Goal: Task Accomplishment & Management: Manage account settings

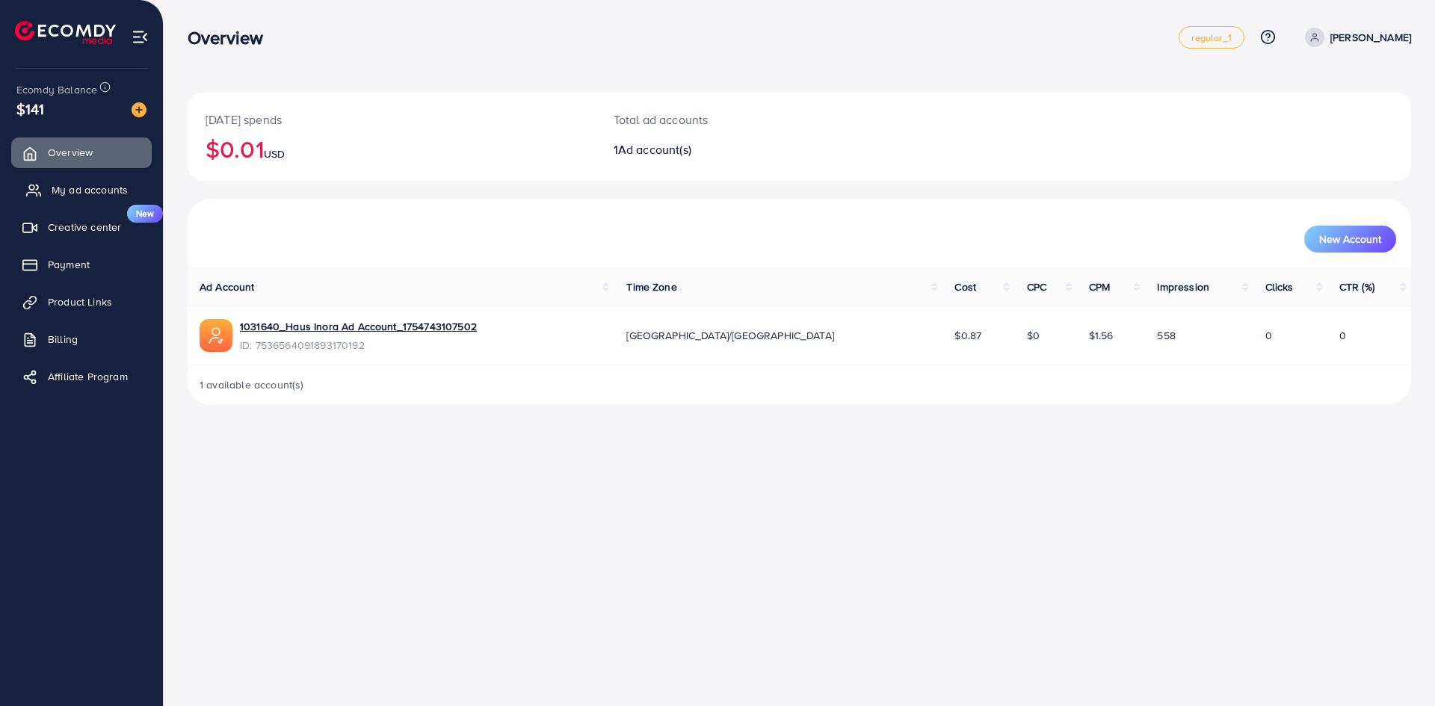
click at [68, 187] on span "My ad accounts" at bounding box center [90, 189] width 76 height 15
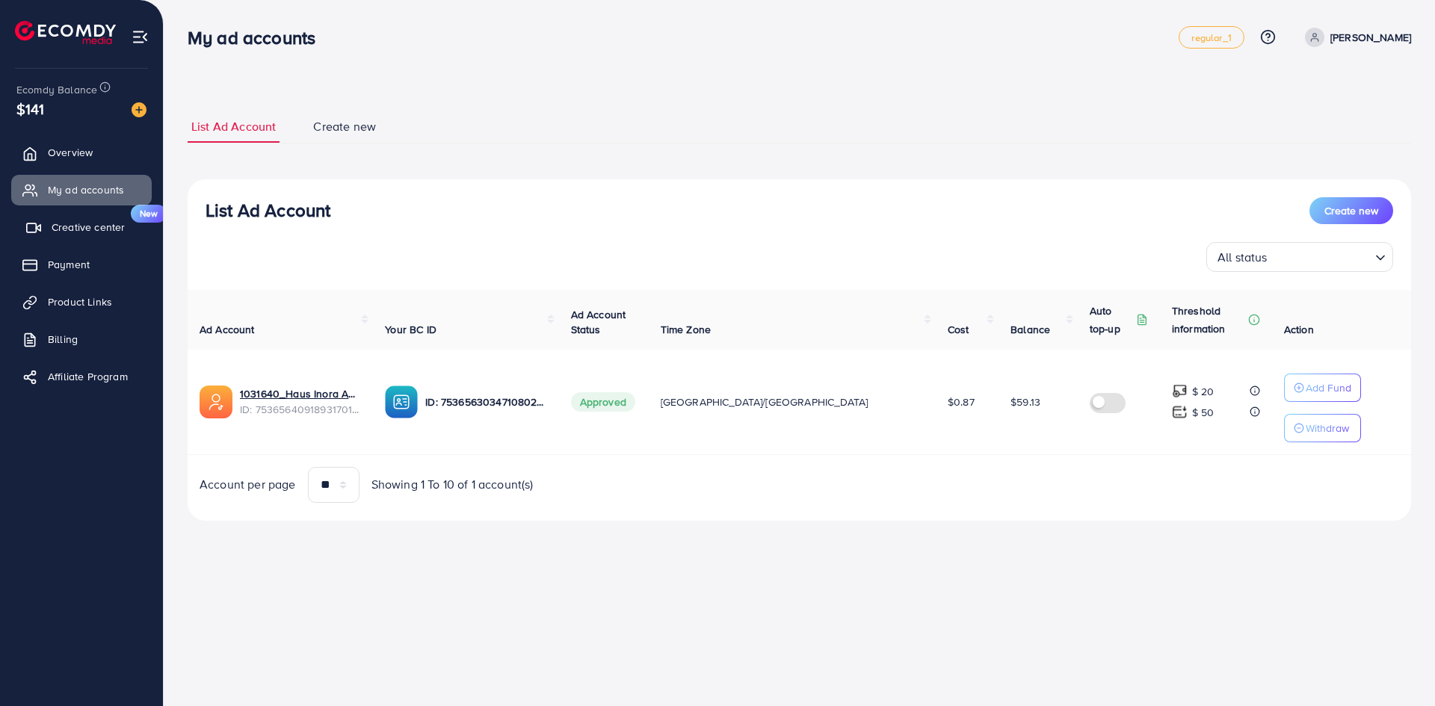
click at [96, 242] on link "Creative center New" at bounding box center [81, 227] width 141 height 30
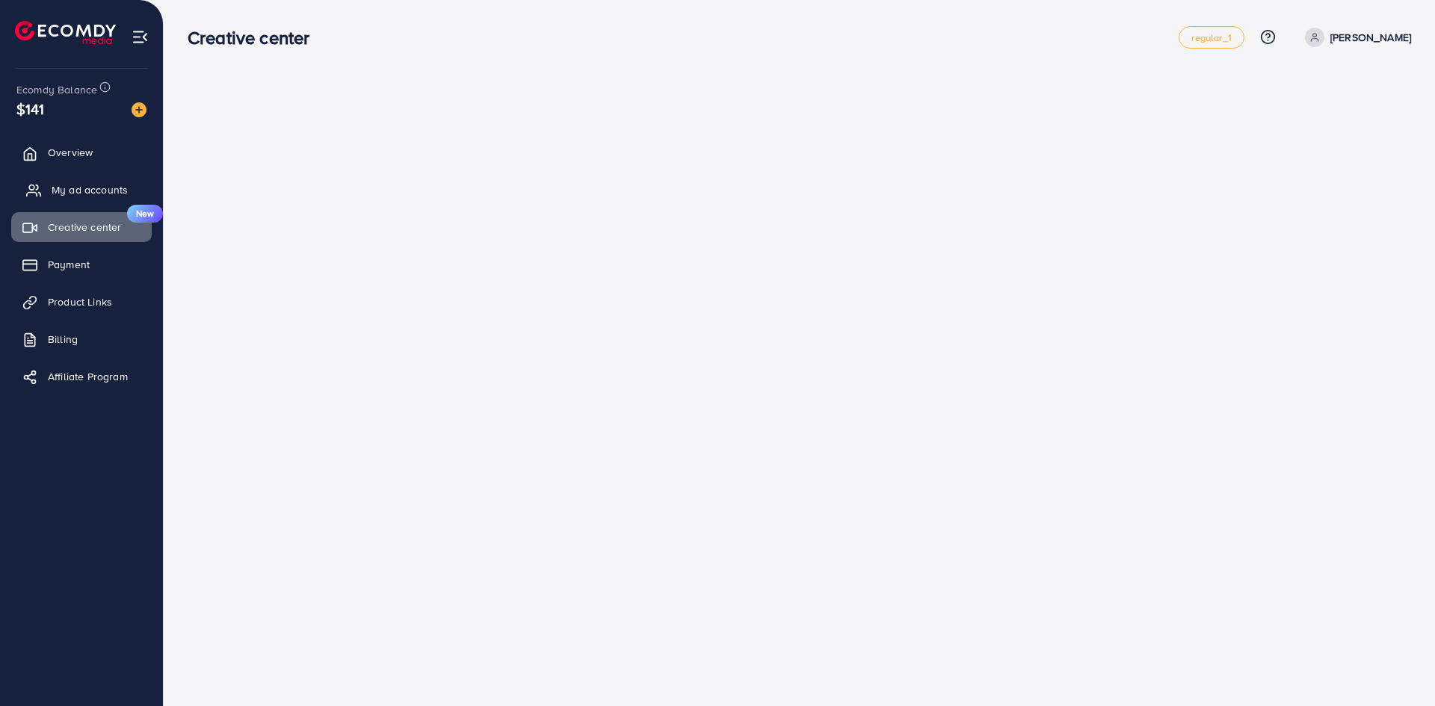
click at [93, 198] on link "My ad accounts" at bounding box center [81, 190] width 141 height 30
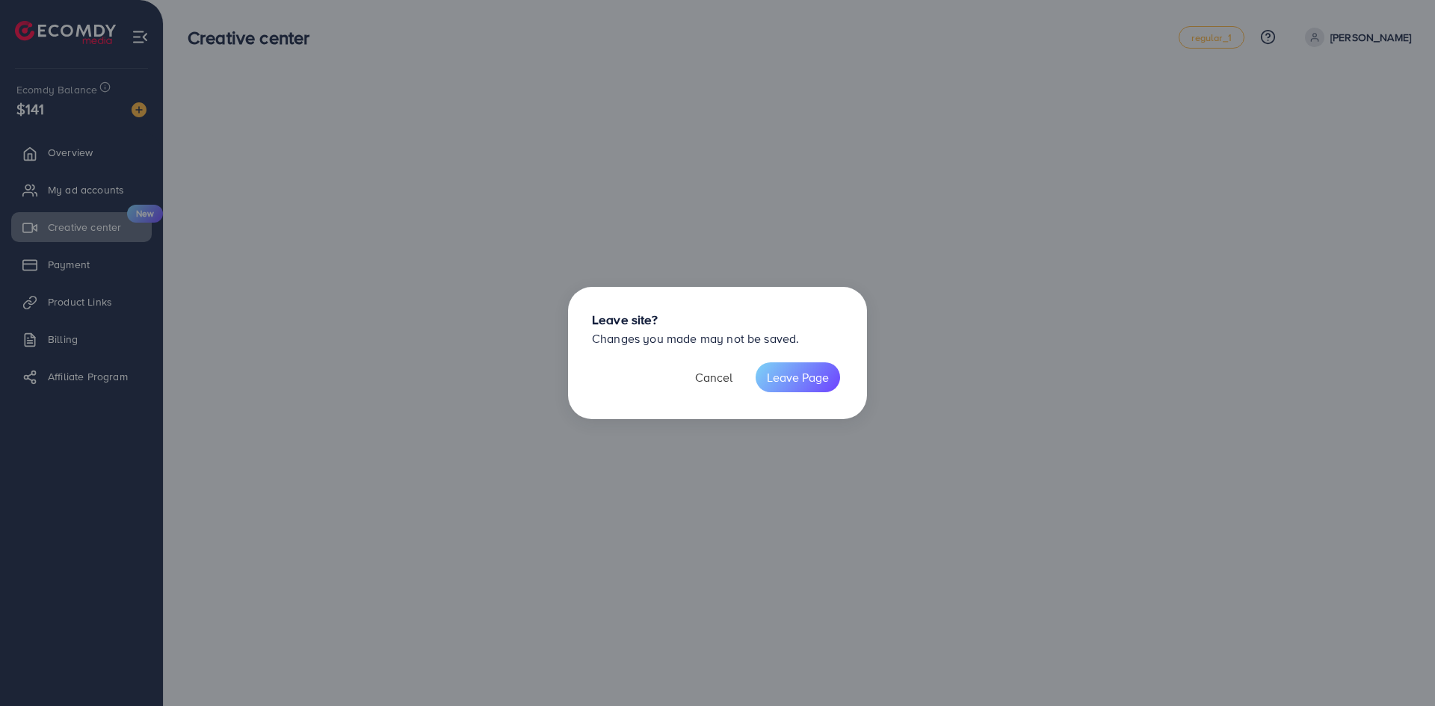
click at [699, 369] on button "Cancel" at bounding box center [714, 377] width 60 height 30
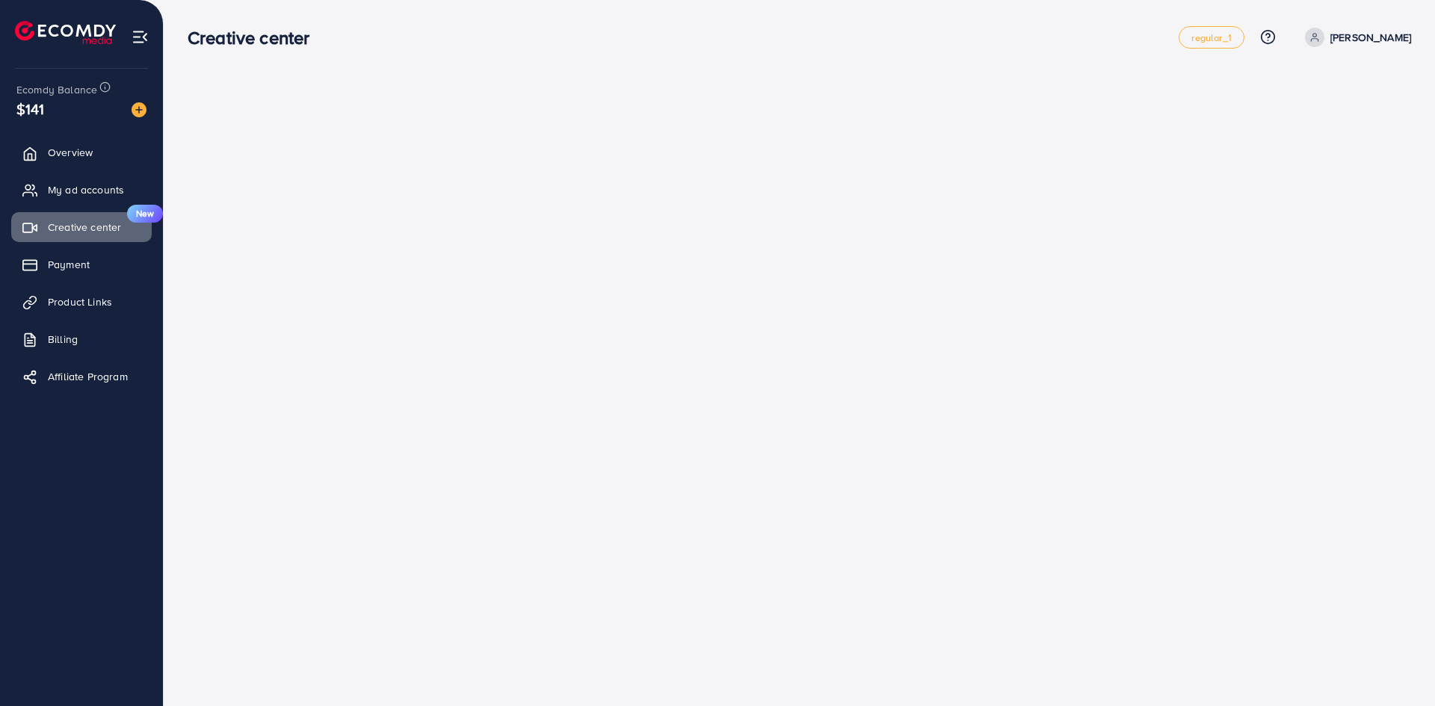
click at [1348, 46] on link "[PERSON_NAME]" at bounding box center [1355, 37] width 112 height 19
click at [1311, 126] on span "Log out" at bounding box center [1321, 123] width 40 height 18
